Goal: Task Accomplishment & Management: Use online tool/utility

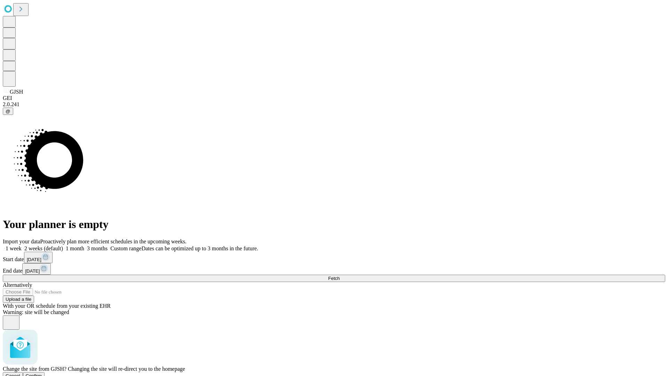
click at [42, 373] on span "Confirm" at bounding box center [34, 375] width 16 height 5
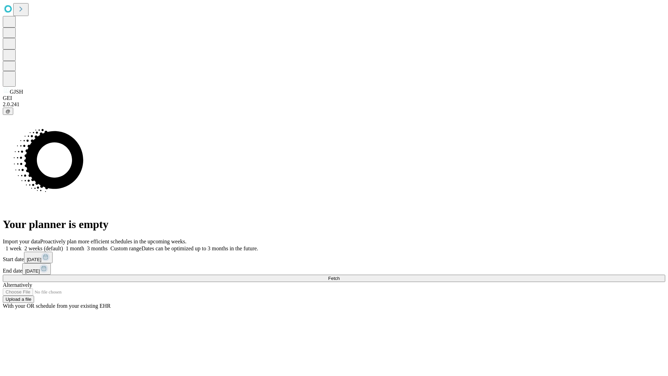
click at [63, 245] on label "2 weeks (default)" at bounding box center [42, 248] width 41 height 6
click at [340, 275] on span "Fetch" at bounding box center [333, 277] width 11 height 5
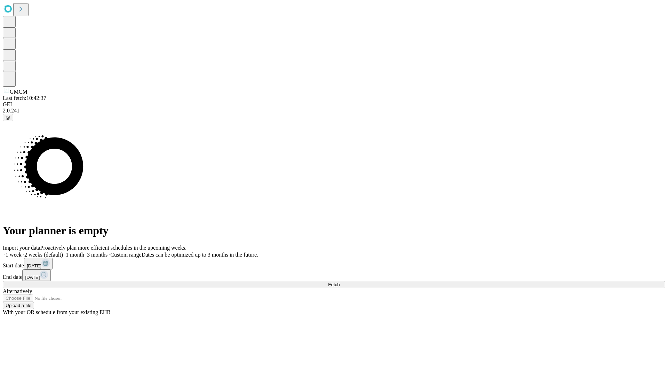
click at [63, 251] on label "2 weeks (default)" at bounding box center [42, 254] width 41 height 6
click at [340, 282] on span "Fetch" at bounding box center [333, 284] width 11 height 5
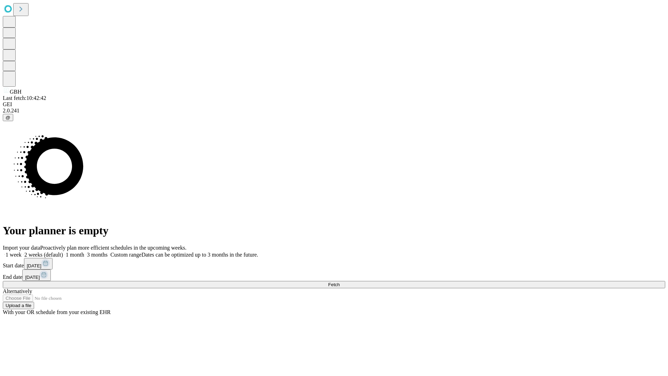
click at [63, 251] on label "2 weeks (default)" at bounding box center [42, 254] width 41 height 6
click at [340, 282] on span "Fetch" at bounding box center [333, 284] width 11 height 5
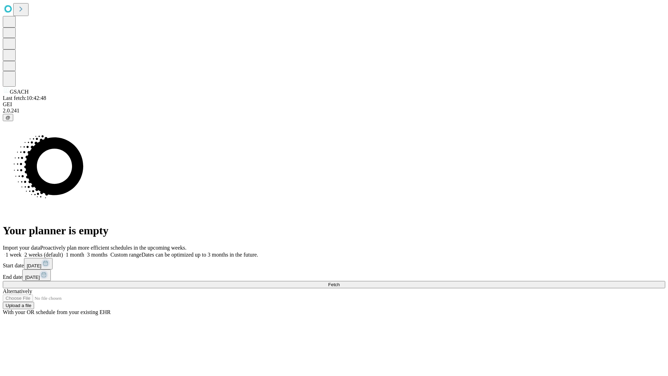
click at [63, 251] on label "2 weeks (default)" at bounding box center [42, 254] width 41 height 6
click at [340, 282] on span "Fetch" at bounding box center [333, 284] width 11 height 5
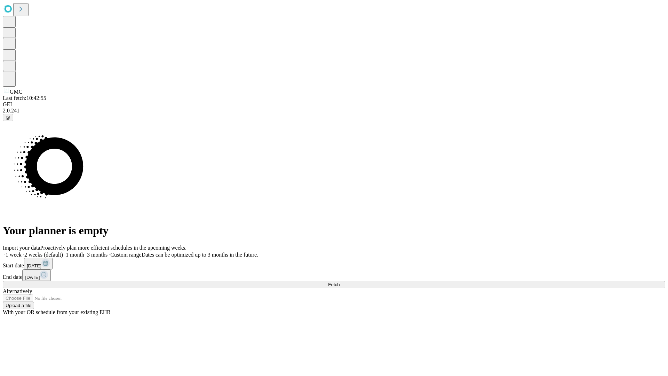
click at [63, 251] on label "2 weeks (default)" at bounding box center [42, 254] width 41 height 6
click at [340, 282] on span "Fetch" at bounding box center [333, 284] width 11 height 5
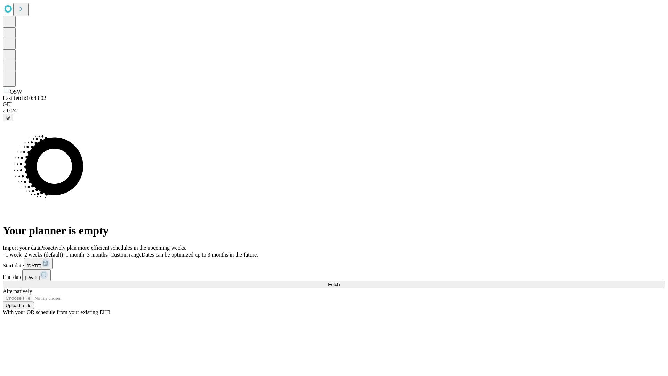
click at [63, 251] on label "2 weeks (default)" at bounding box center [42, 254] width 41 height 6
click at [340, 282] on span "Fetch" at bounding box center [333, 284] width 11 height 5
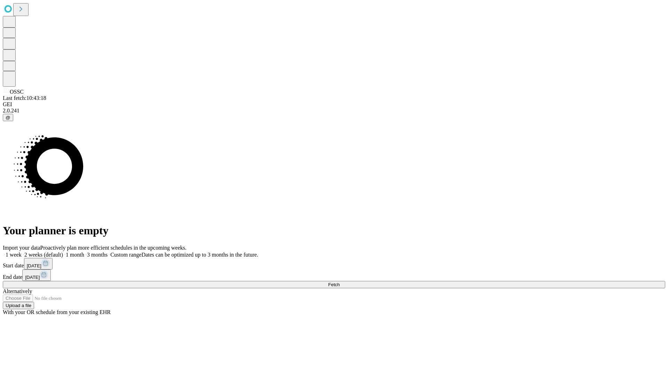
click at [63, 251] on label "2 weeks (default)" at bounding box center [42, 254] width 41 height 6
click at [340, 282] on span "Fetch" at bounding box center [333, 284] width 11 height 5
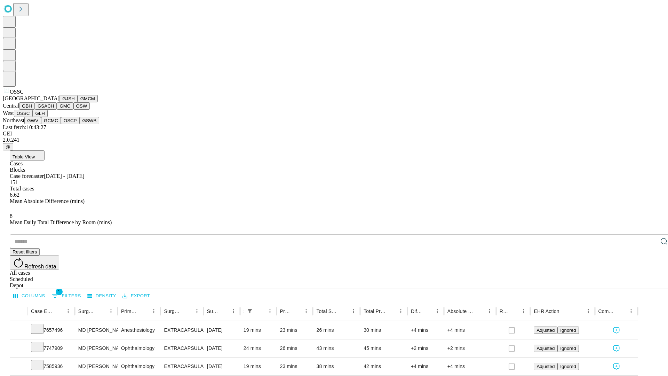
click at [47, 117] on button "GLH" at bounding box center [39, 113] width 15 height 7
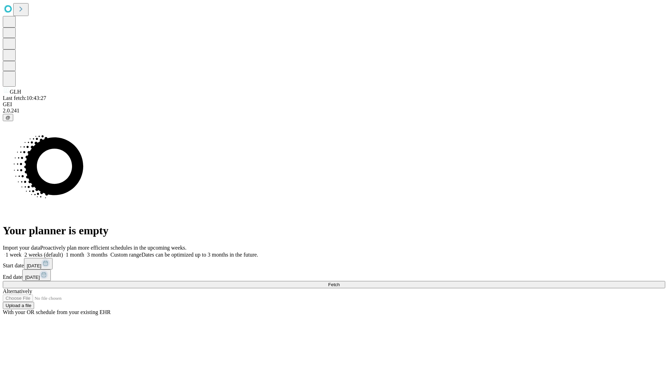
click at [63, 251] on label "2 weeks (default)" at bounding box center [42, 254] width 41 height 6
click at [340, 282] on span "Fetch" at bounding box center [333, 284] width 11 height 5
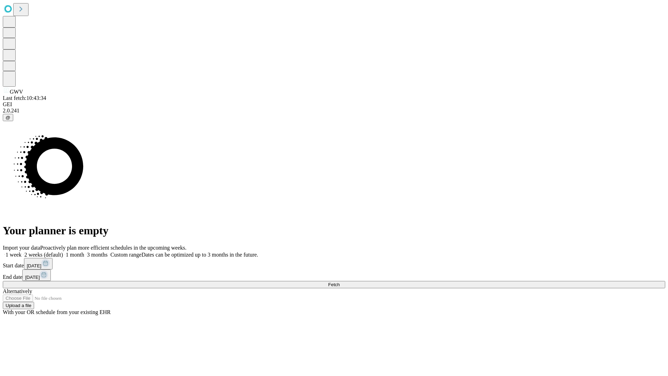
click at [63, 251] on label "2 weeks (default)" at bounding box center [42, 254] width 41 height 6
click at [340, 282] on span "Fetch" at bounding box center [333, 284] width 11 height 5
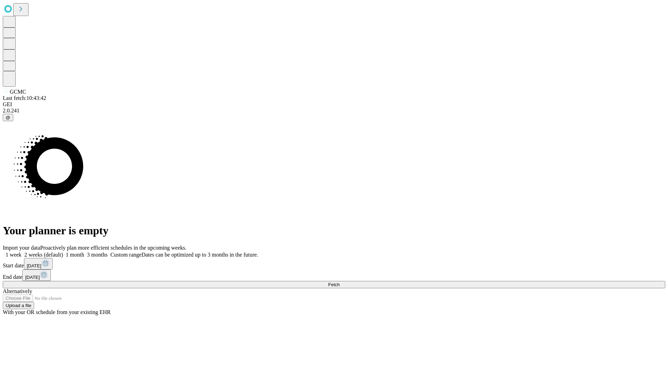
click at [63, 251] on label "2 weeks (default)" at bounding box center [42, 254] width 41 height 6
click at [340, 282] on span "Fetch" at bounding box center [333, 284] width 11 height 5
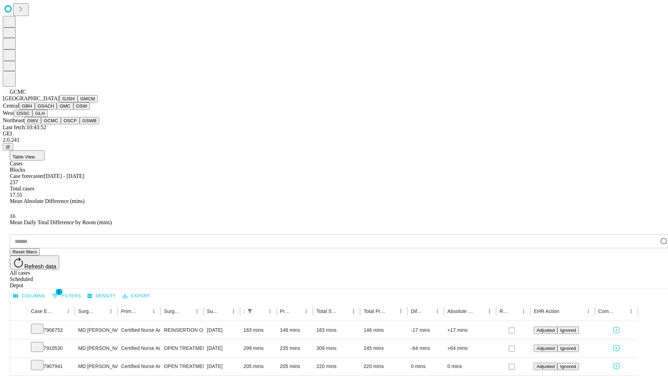
click at [61, 124] on button "OSCP" at bounding box center [70, 120] width 19 height 7
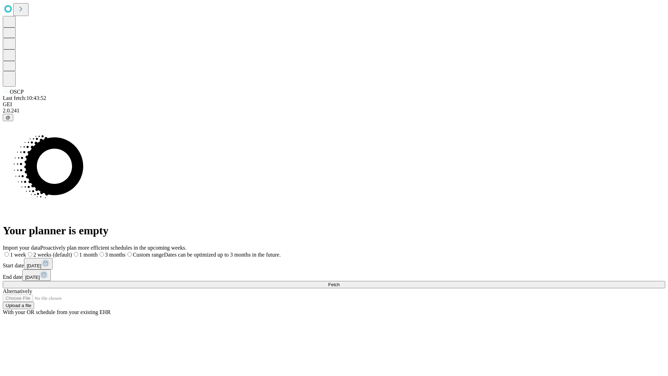
click at [72, 251] on label "2 weeks (default)" at bounding box center [49, 254] width 46 height 6
click at [340, 282] on span "Fetch" at bounding box center [333, 284] width 11 height 5
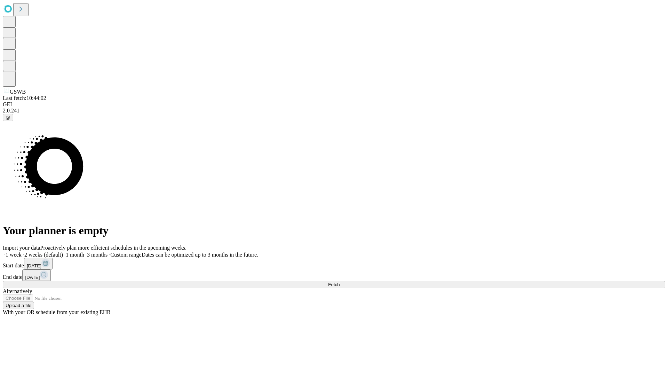
click at [63, 251] on label "2 weeks (default)" at bounding box center [42, 254] width 41 height 6
click at [340, 282] on span "Fetch" at bounding box center [333, 284] width 11 height 5
